Goal: Use online tool/utility: Utilize a website feature to perform a specific function

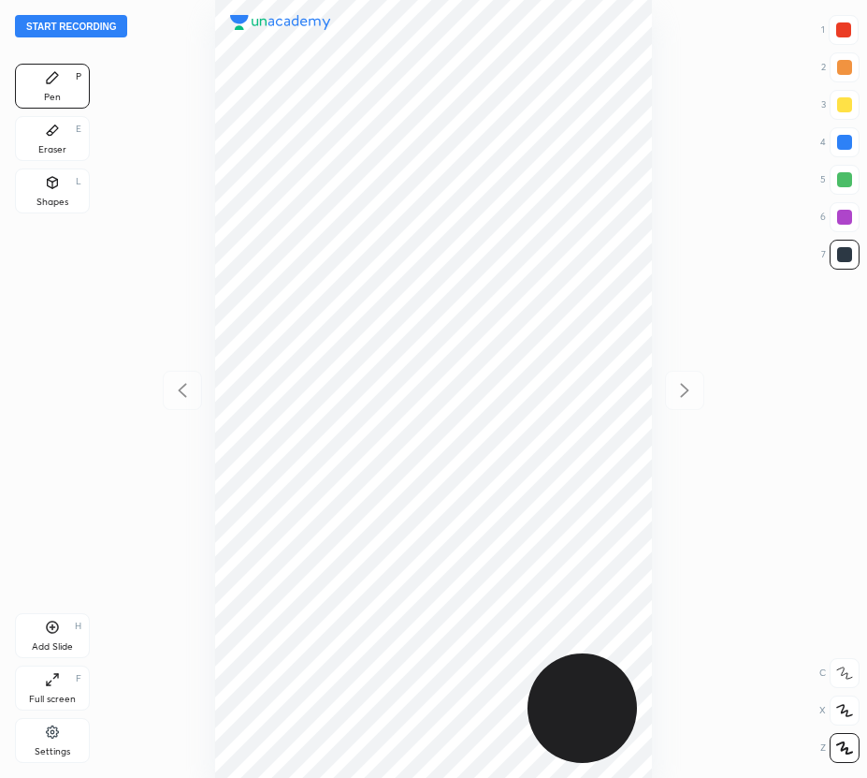
scroll to position [778, 568]
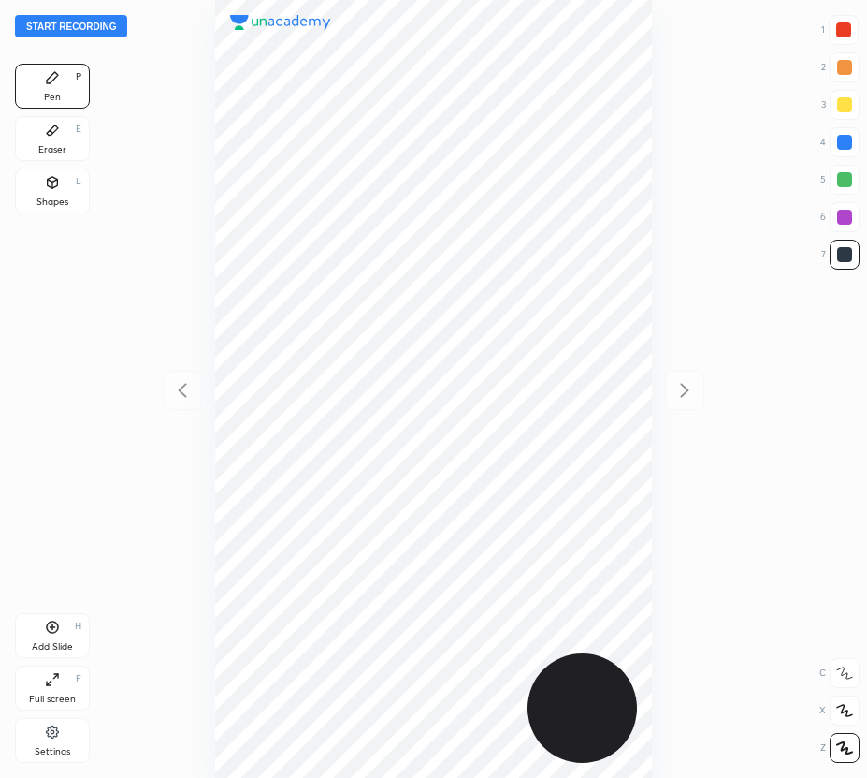
scroll to position [778, 568]
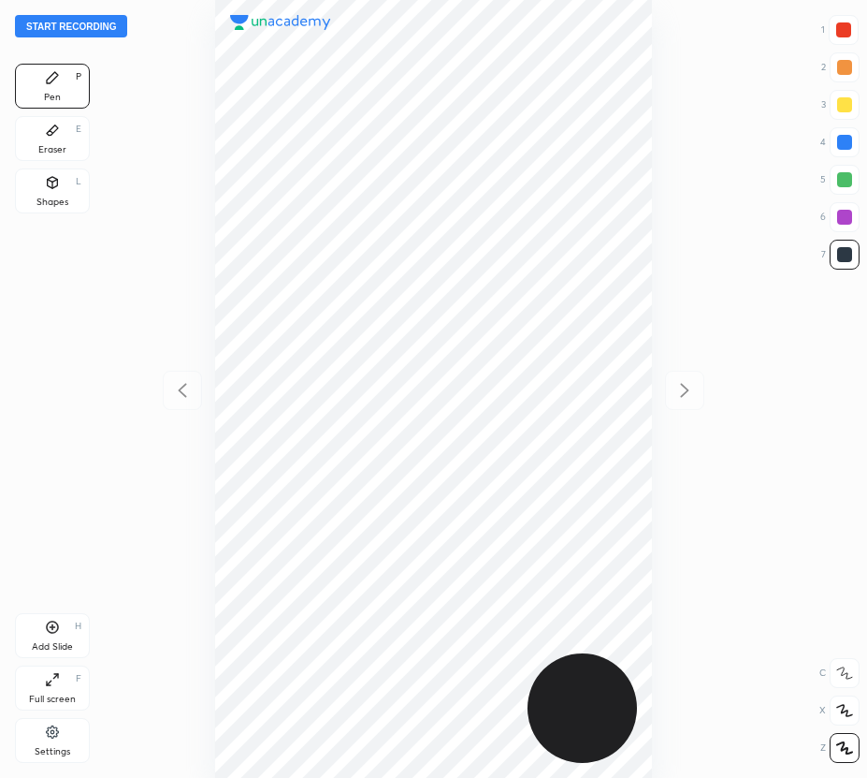
scroll to position [778, 568]
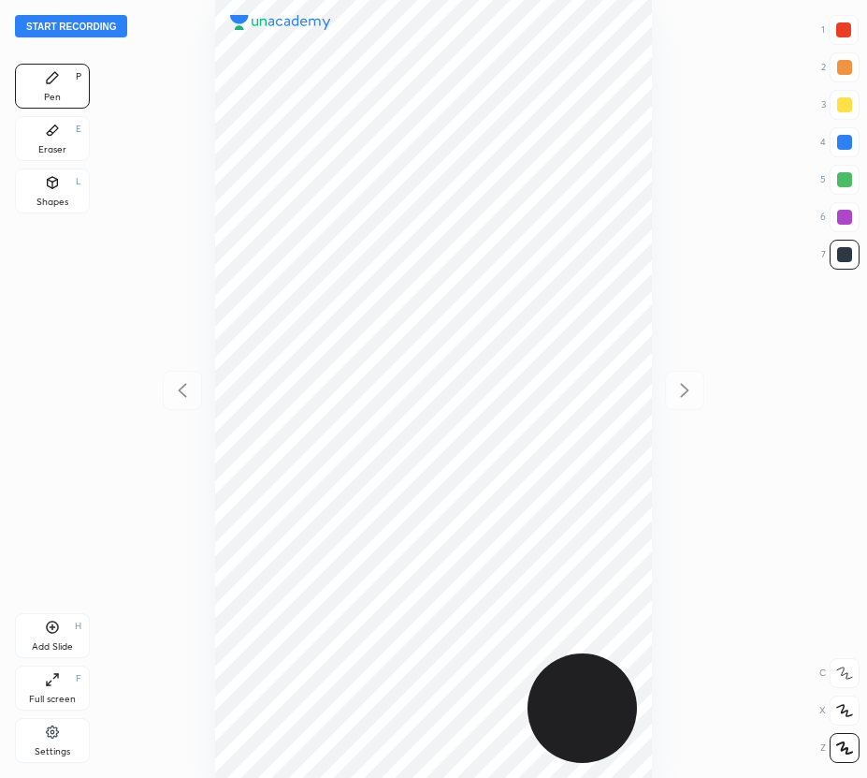
scroll to position [778, 568]
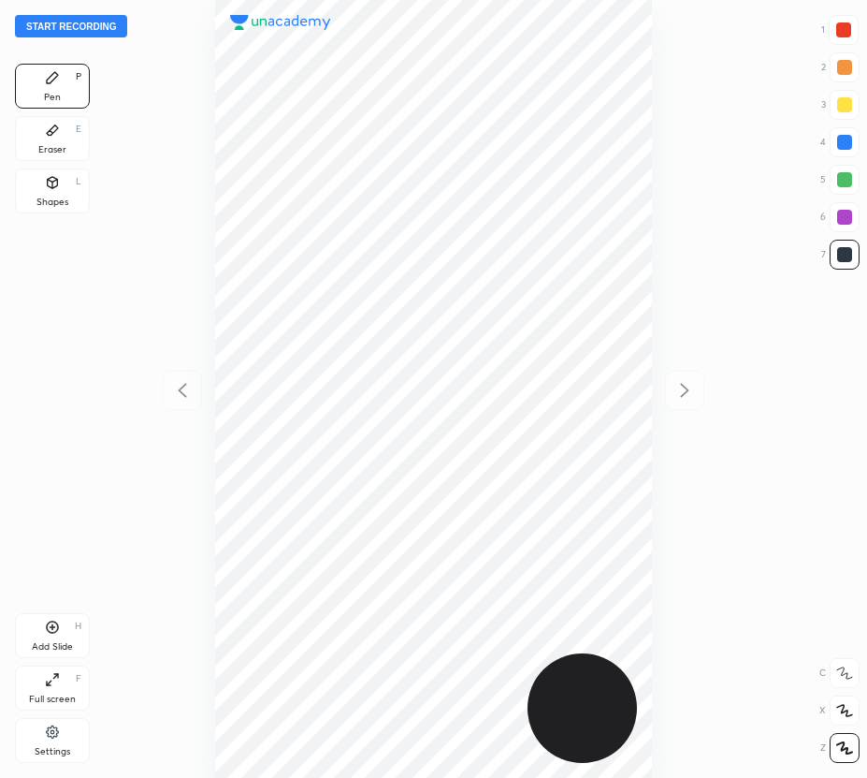
scroll to position [778, 568]
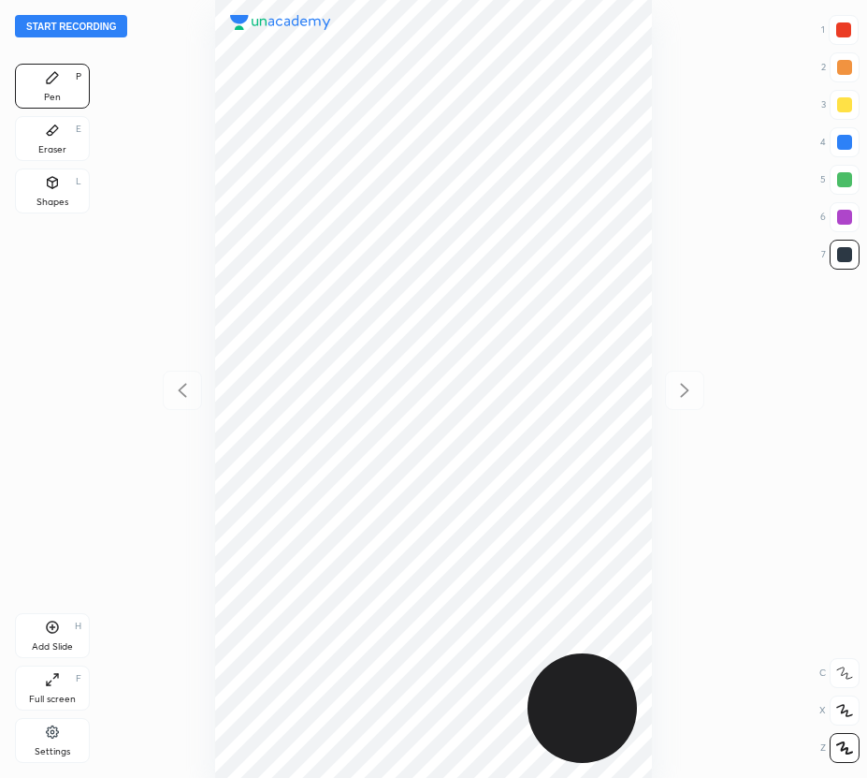
click at [100, 30] on button "Start recording" at bounding box center [71, 26] width 112 height 22
click at [47, 152] on div "Eraser" at bounding box center [52, 149] width 28 height 9
drag, startPoint x: 47, startPoint y: 152, endPoint x: 177, endPoint y: 161, distance: 130.4
click at [49, 152] on div "Eraser" at bounding box center [52, 149] width 28 height 9
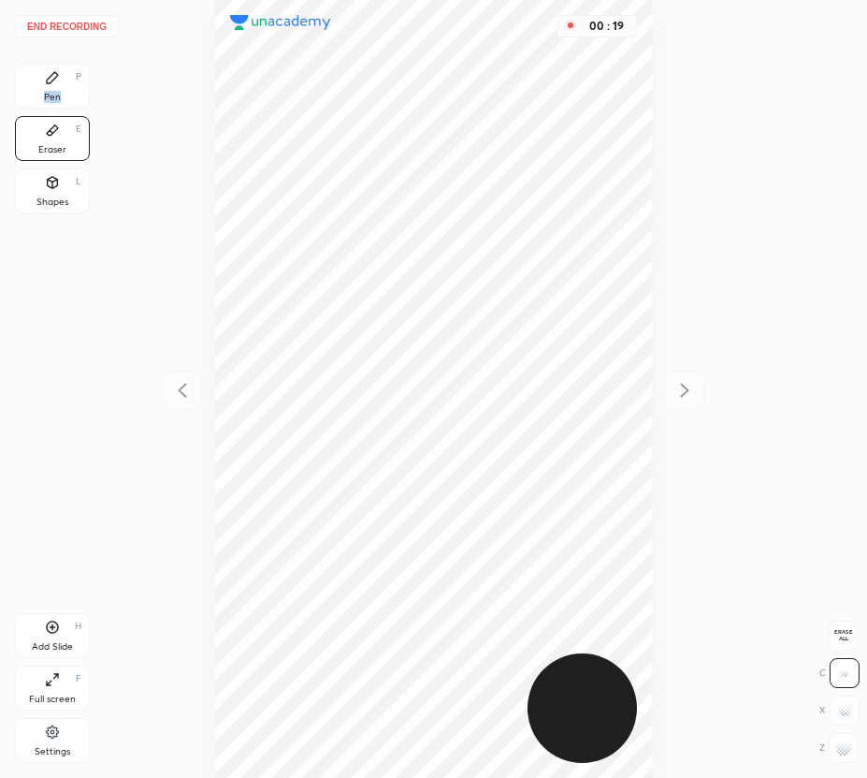
drag, startPoint x: 70, startPoint y: 87, endPoint x: 106, endPoint y: 108, distance: 41.1
click at [85, 96] on div "Pen P" at bounding box center [52, 86] width 75 height 45
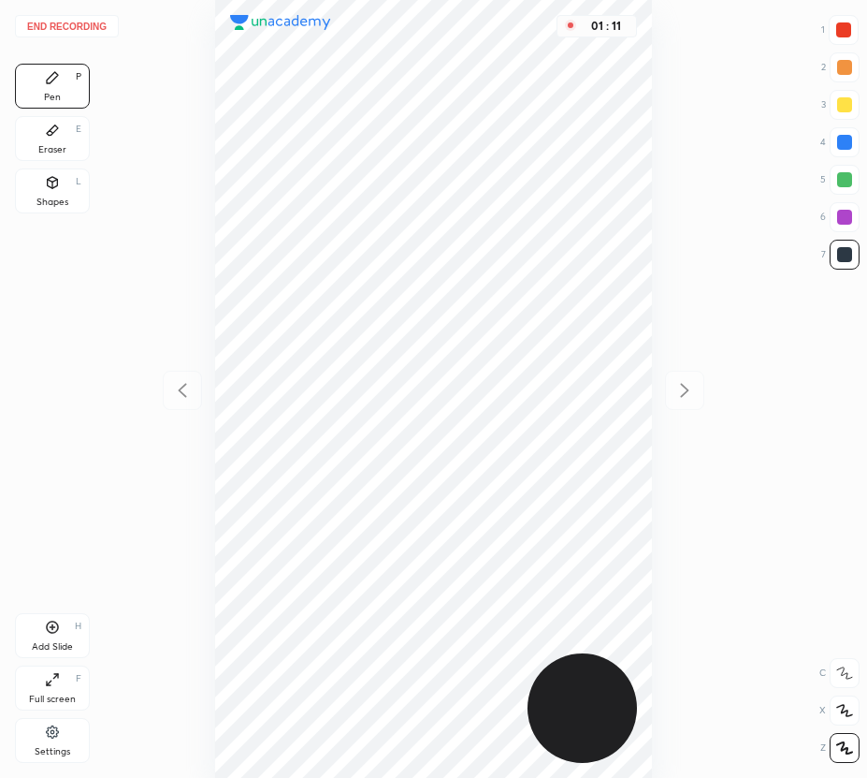
click at [844, 178] on div at bounding box center [844, 179] width 15 height 15
click at [63, 633] on div "Add Slide H" at bounding box center [52, 635] width 75 height 45
click at [66, 33] on button "End recording" at bounding box center [67, 26] width 104 height 22
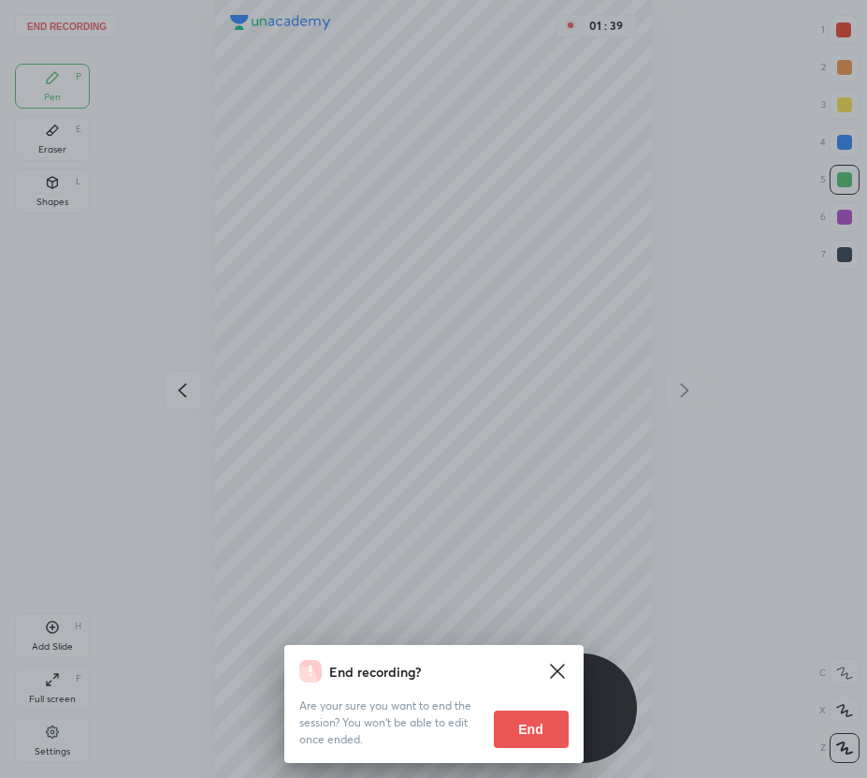
click at [527, 722] on button "End" at bounding box center [531, 728] width 75 height 37
